Goal: Transaction & Acquisition: Book appointment/travel/reservation

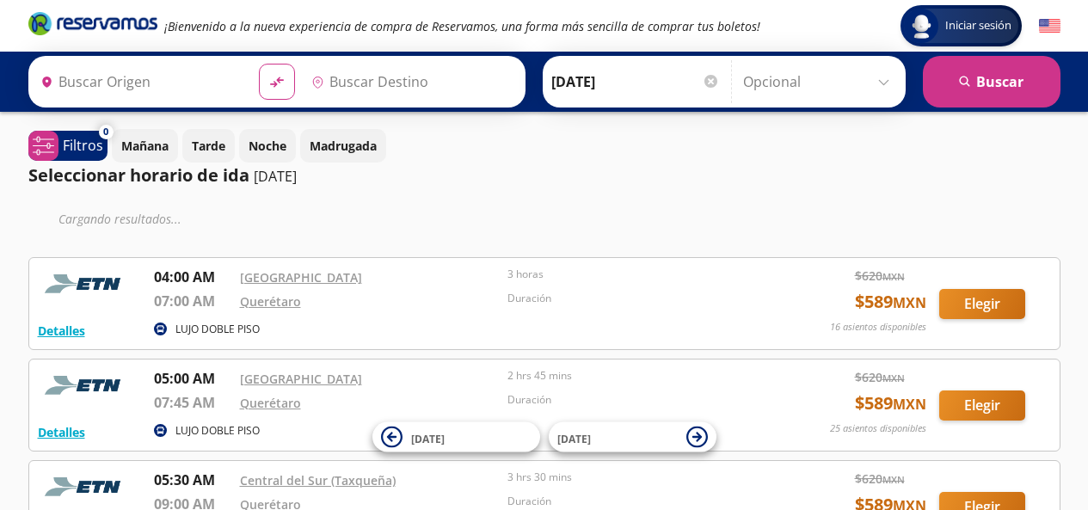
type input "[GEOGRAPHIC_DATA], [GEOGRAPHIC_DATA]"
type input "Querétaro, Querétaro"
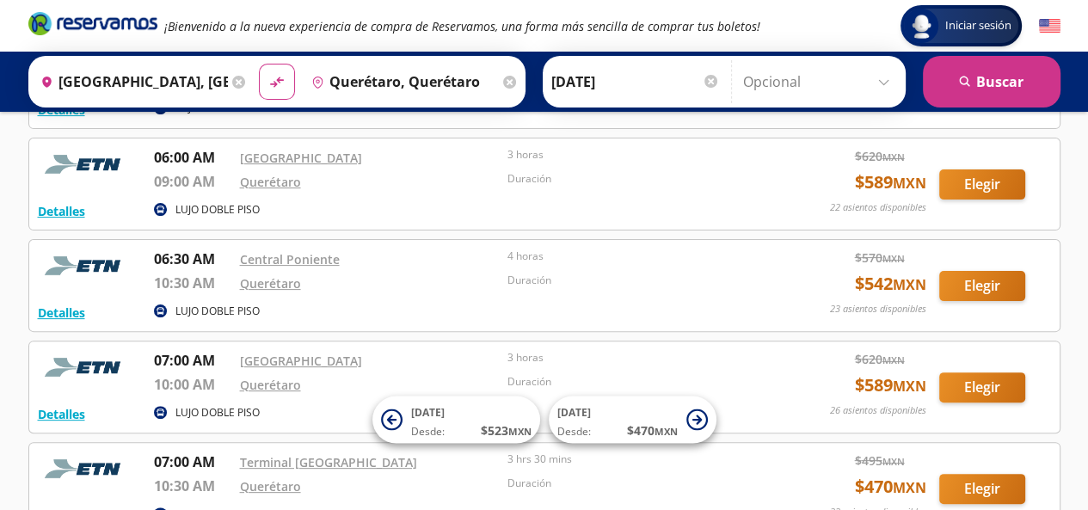
click at [880, 79] on input "Opcional" at bounding box center [820, 81] width 154 height 43
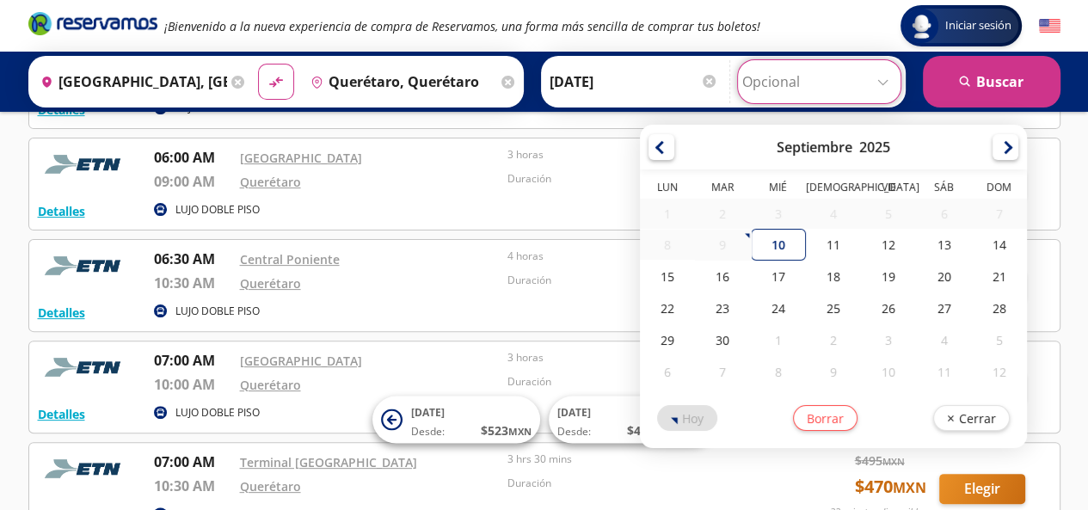
click at [880, 79] on input "Opcional" at bounding box center [819, 81] width 154 height 43
click at [455, 125] on div "Detalles LUJO DOBLE PISO 05:30 AM Central del Sur (Taxqueña) 09:00 AM Querétaro…" at bounding box center [544, 82] width 1032 height 93
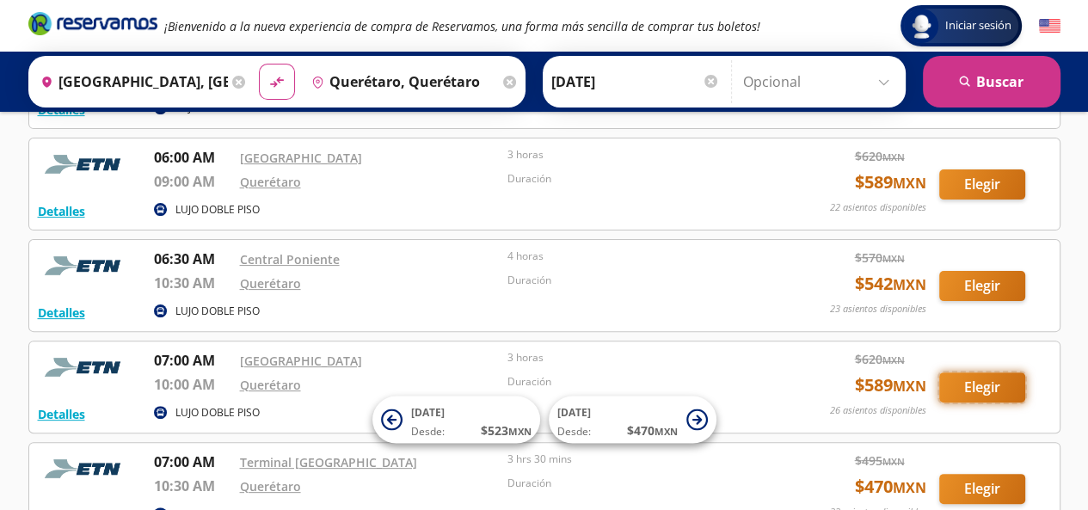
click at [962, 384] on button "Elegir" at bounding box center [982, 387] width 86 height 30
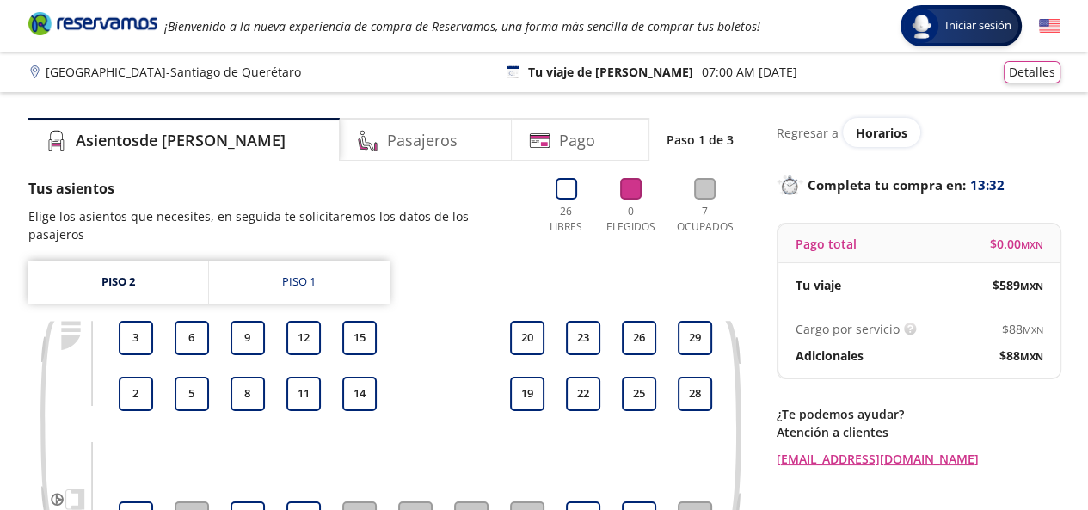
scroll to position [205, 0]
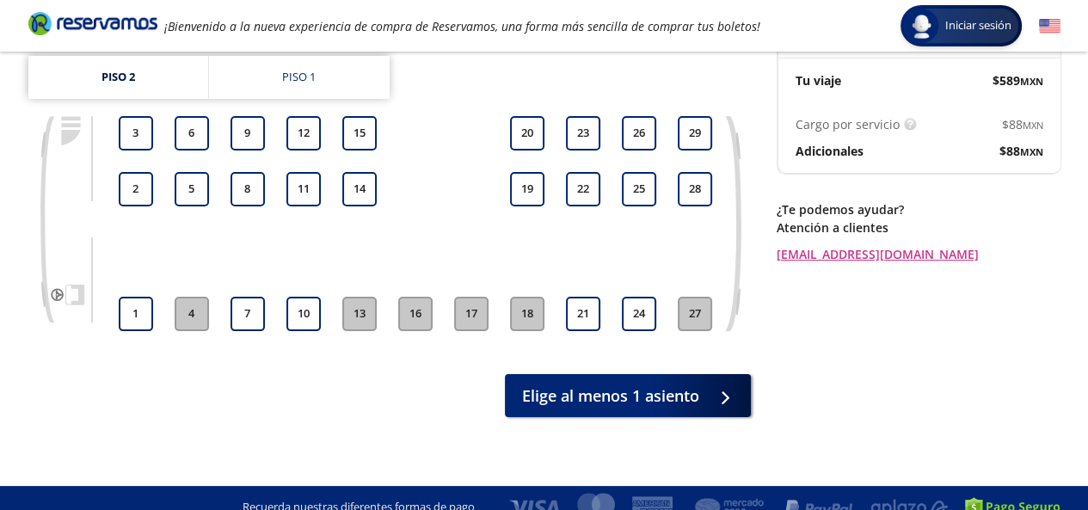
click at [533, 116] on button "20" at bounding box center [527, 133] width 34 height 34
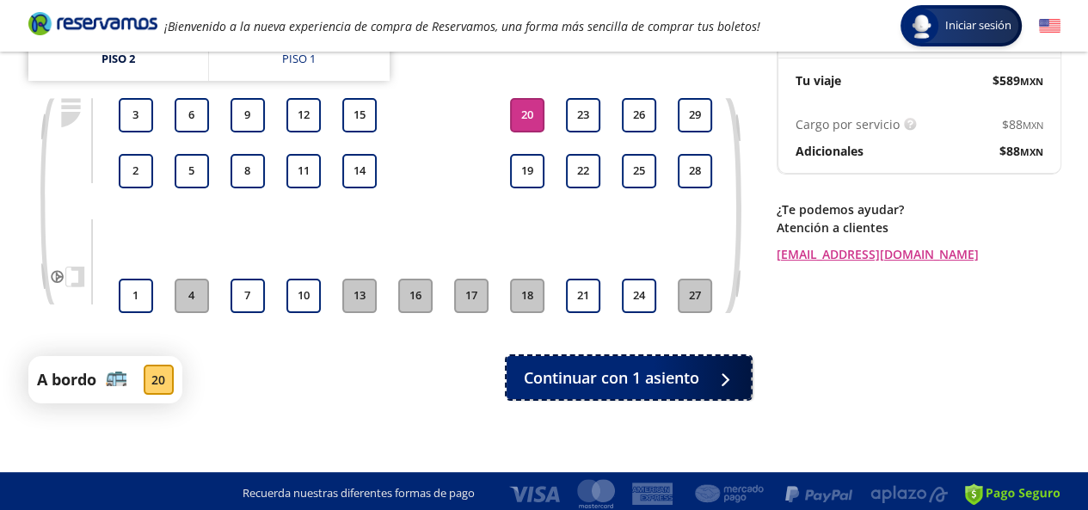
click at [726, 374] on icon at bounding box center [722, 380] width 7 height 12
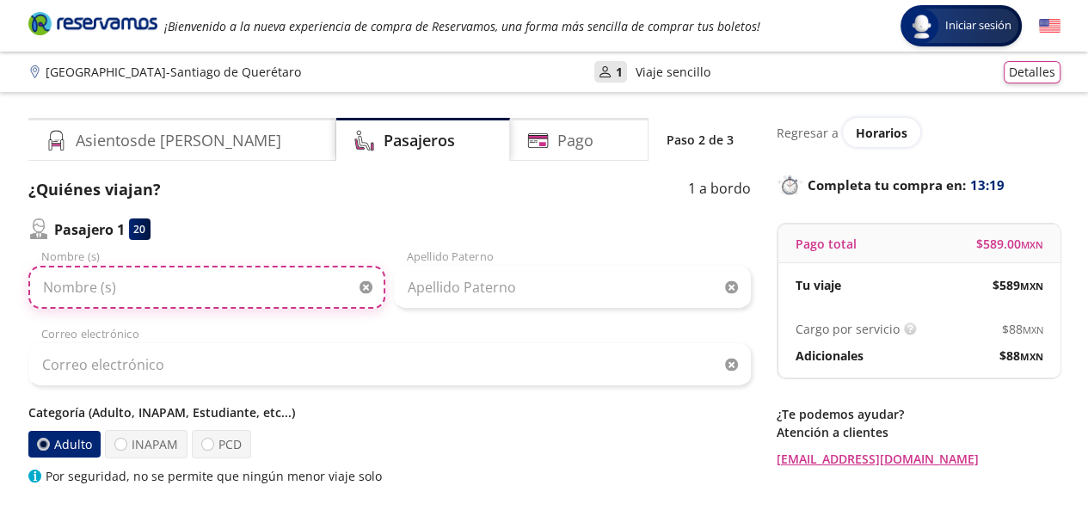
click at [237, 280] on input "Nombre (s)" at bounding box center [206, 287] width 357 height 43
type input "[PERSON_NAME]"
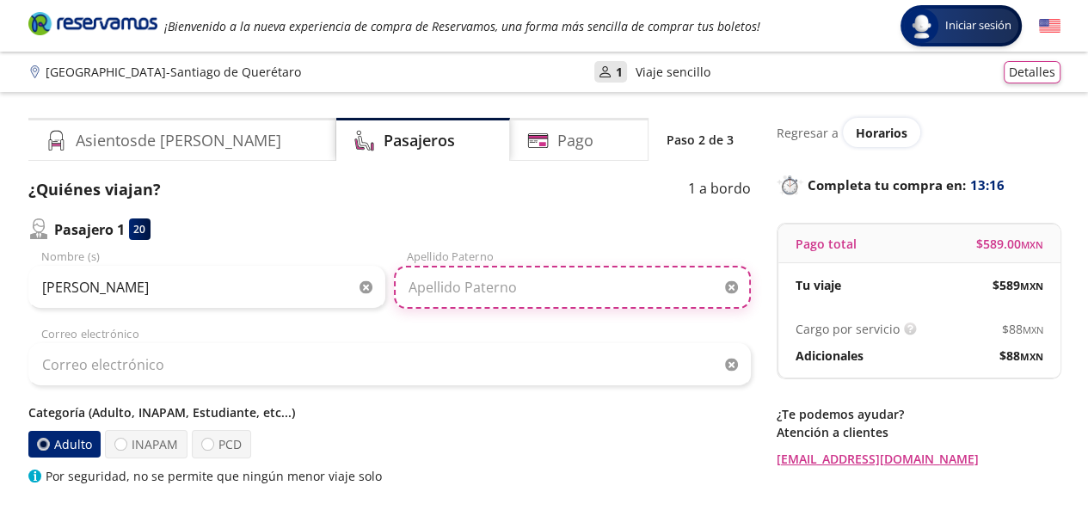
click at [584, 285] on input "Apellido Paterno" at bounding box center [572, 287] width 357 height 43
type input "r"
type input "[PERSON_NAME]"
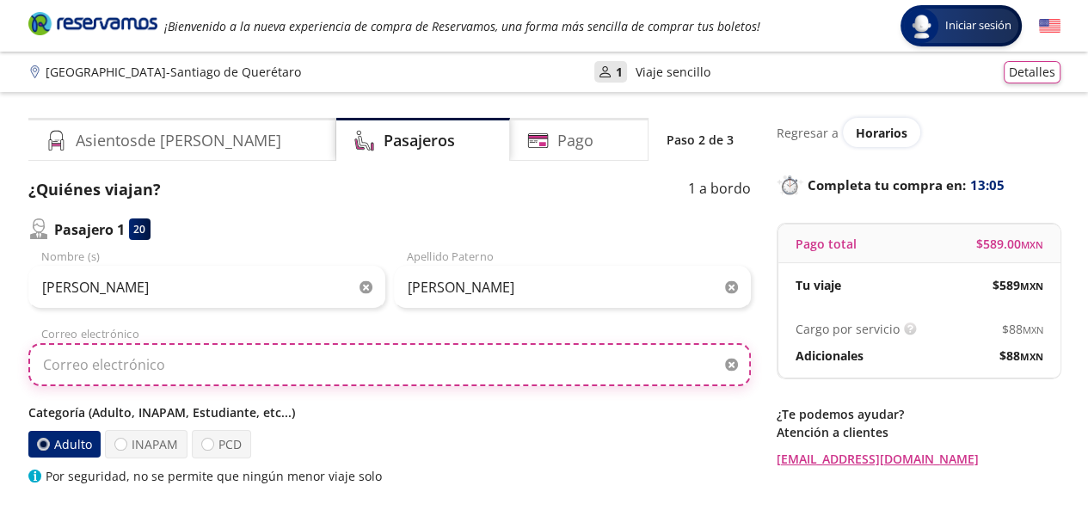
click at [455, 360] on input "Correo electrónico" at bounding box center [389, 364] width 723 height 43
type input "[EMAIL_ADDRESS][DOMAIN_NAME]"
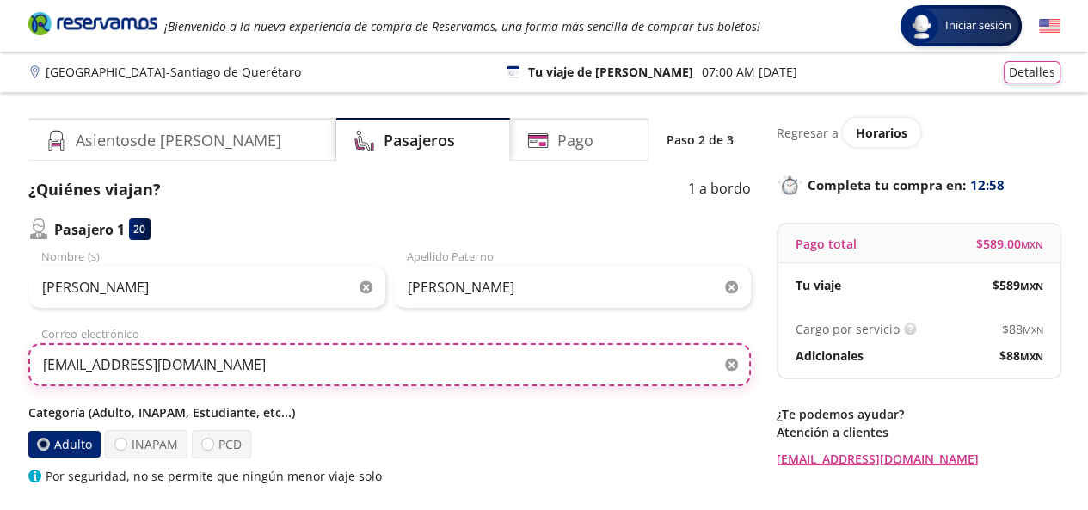
scroll to position [286, 0]
